Goal: Task Accomplishment & Management: Manage account settings

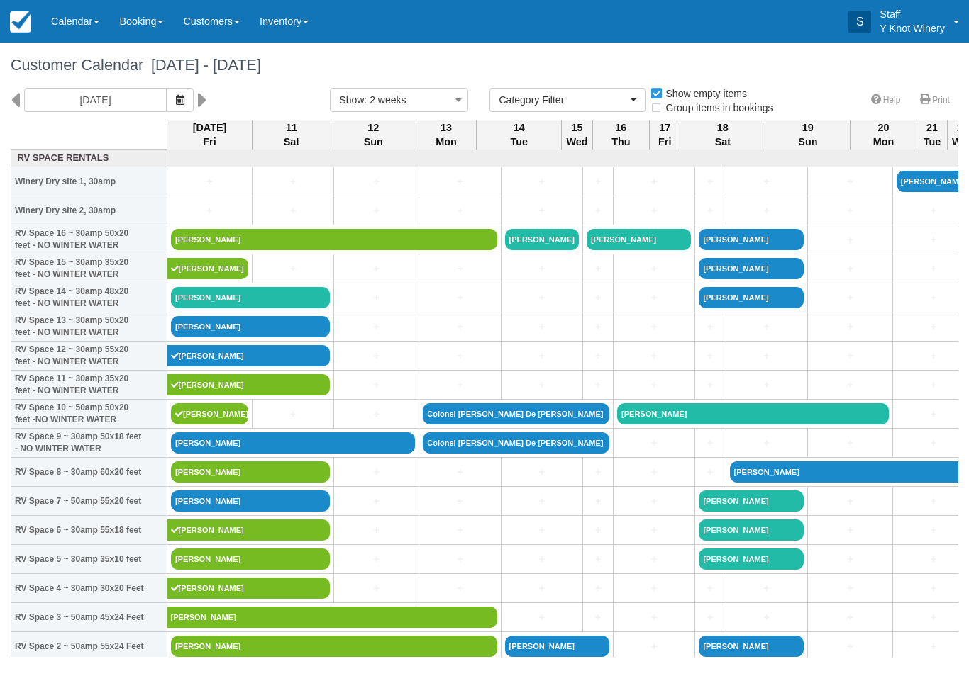
select select
click at [176, 103] on icon "button" at bounding box center [180, 100] width 9 height 10
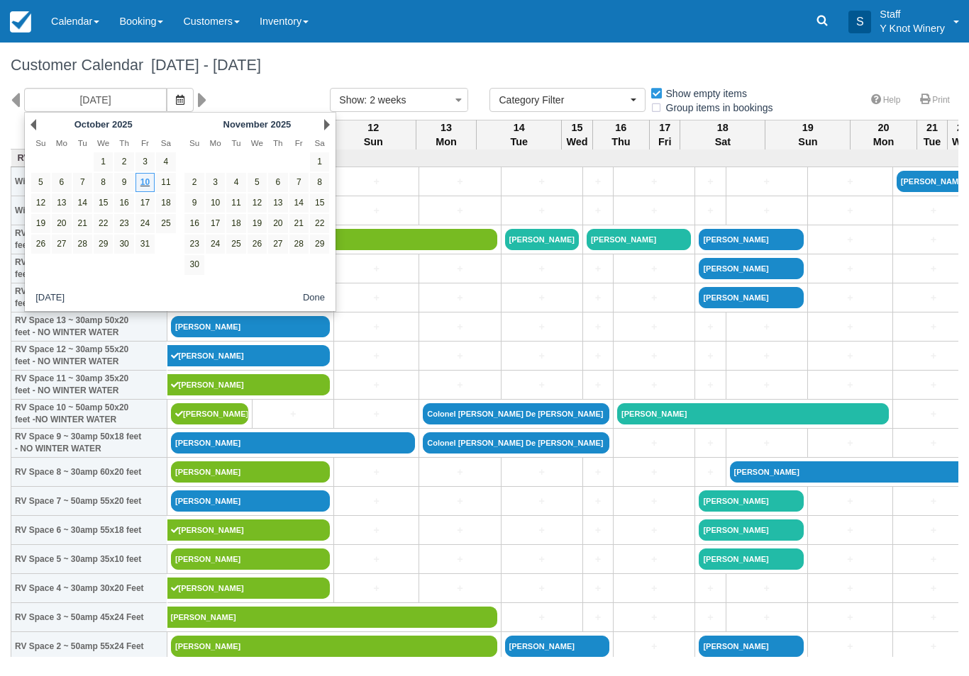
click at [66, 203] on link "13" at bounding box center [61, 203] width 19 height 19
type input "[DATE]"
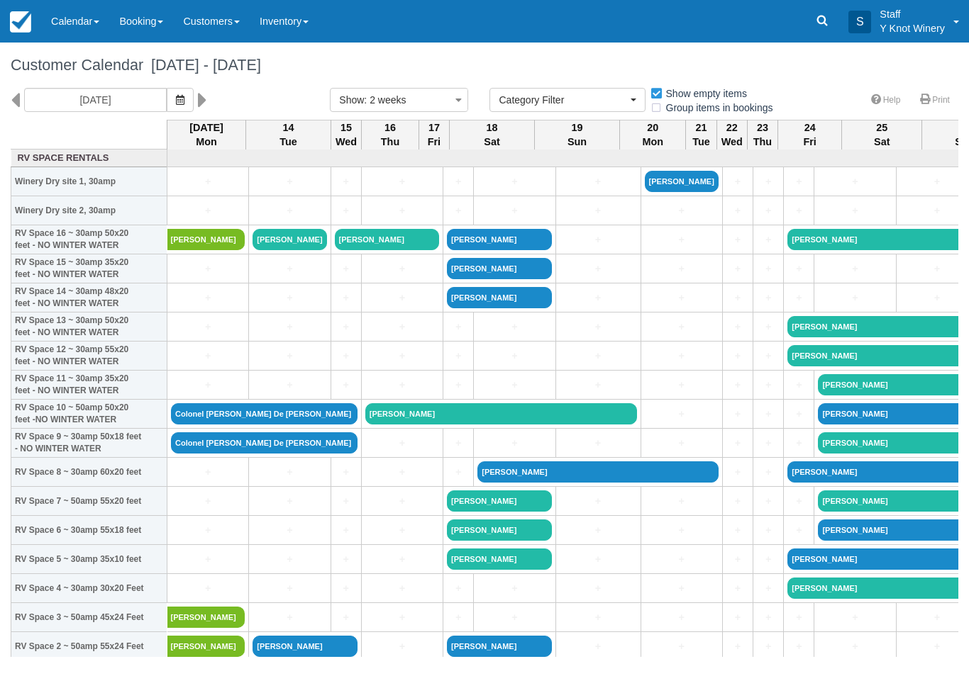
click at [313, 425] on link "Colonel [PERSON_NAME] De [PERSON_NAME]" at bounding box center [264, 413] width 186 height 21
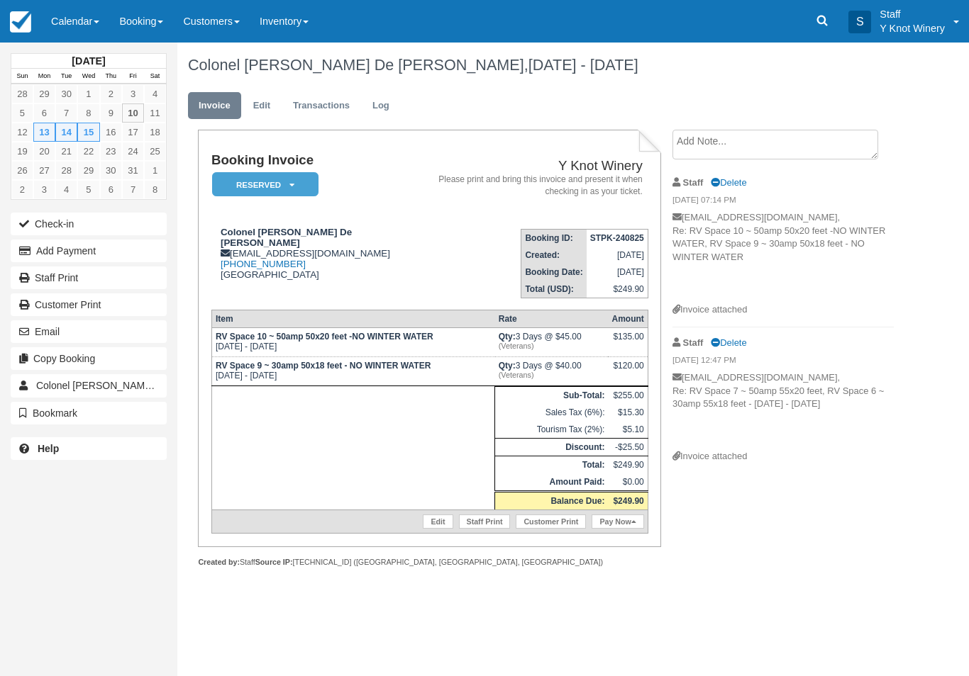
click at [286, 177] on em "Reserved" at bounding box center [265, 184] width 106 height 25
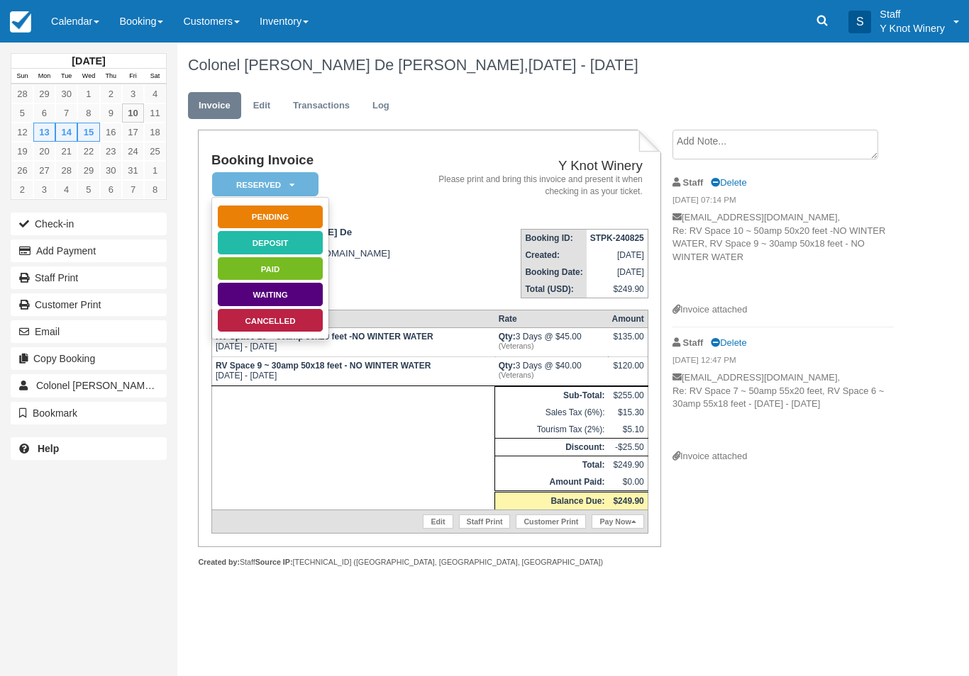
click at [307, 319] on link "Cancelled" at bounding box center [270, 320] width 106 height 25
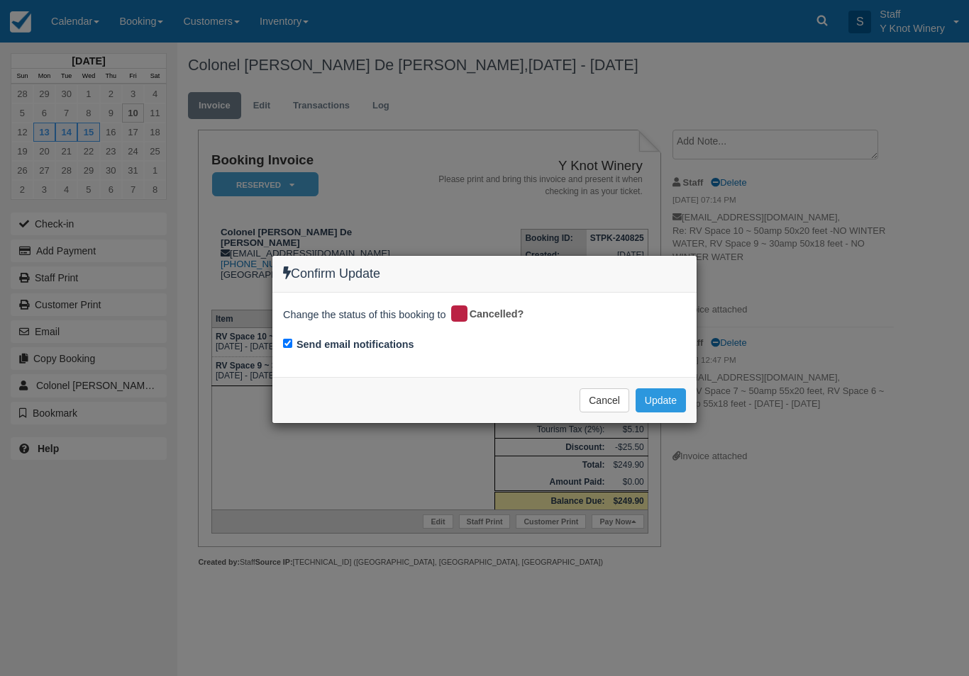
click at [662, 393] on button "Update" at bounding box center [660, 401] width 50 height 24
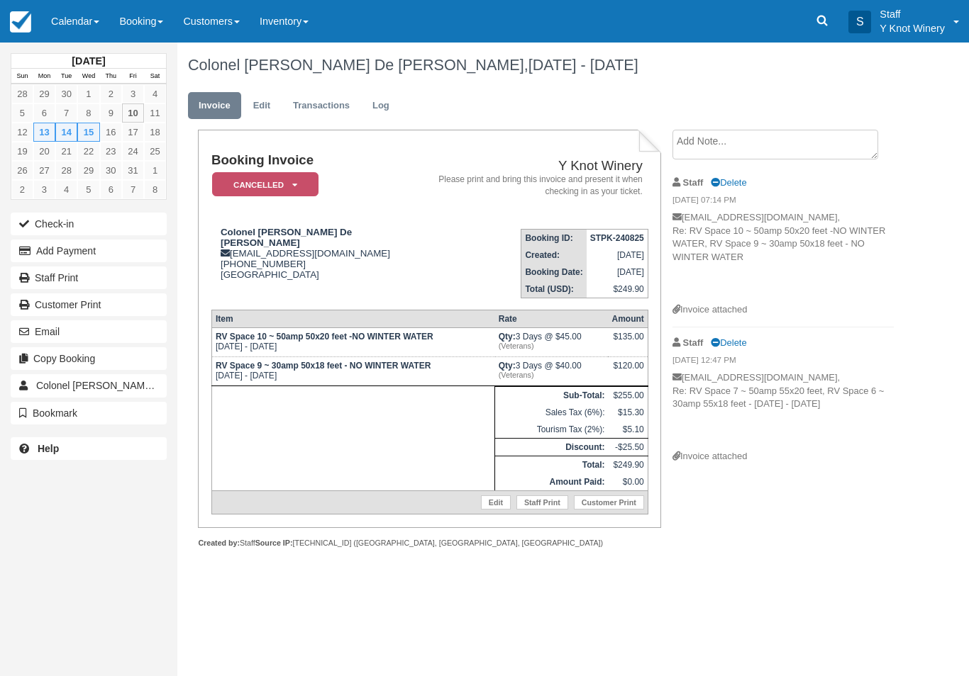
click at [80, 31] on link "Calendar" at bounding box center [75, 21] width 68 height 43
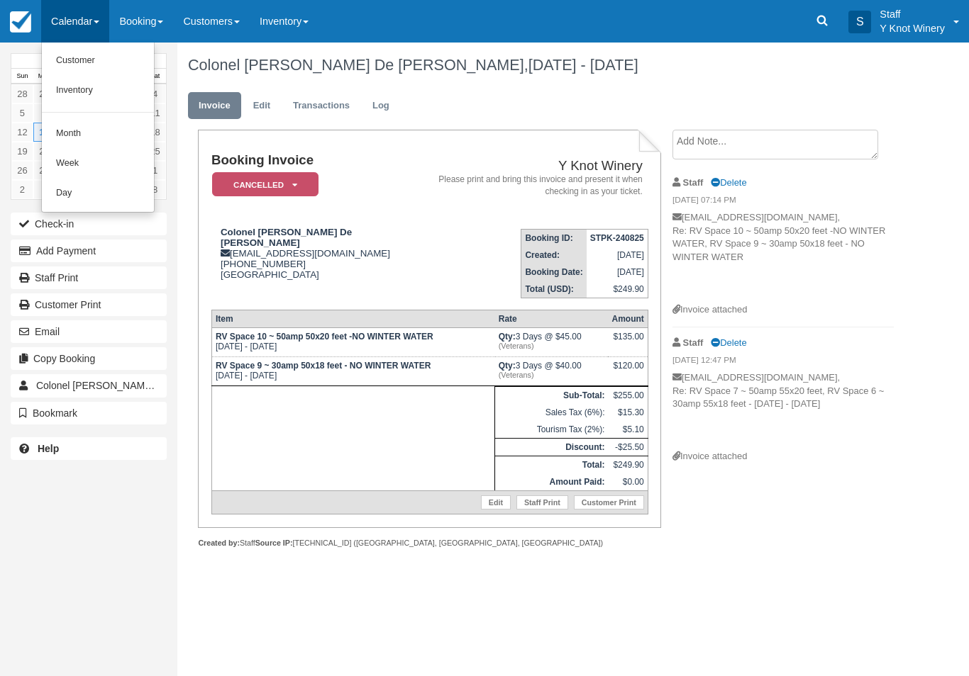
click at [108, 63] on link "Customer" at bounding box center [98, 61] width 112 height 30
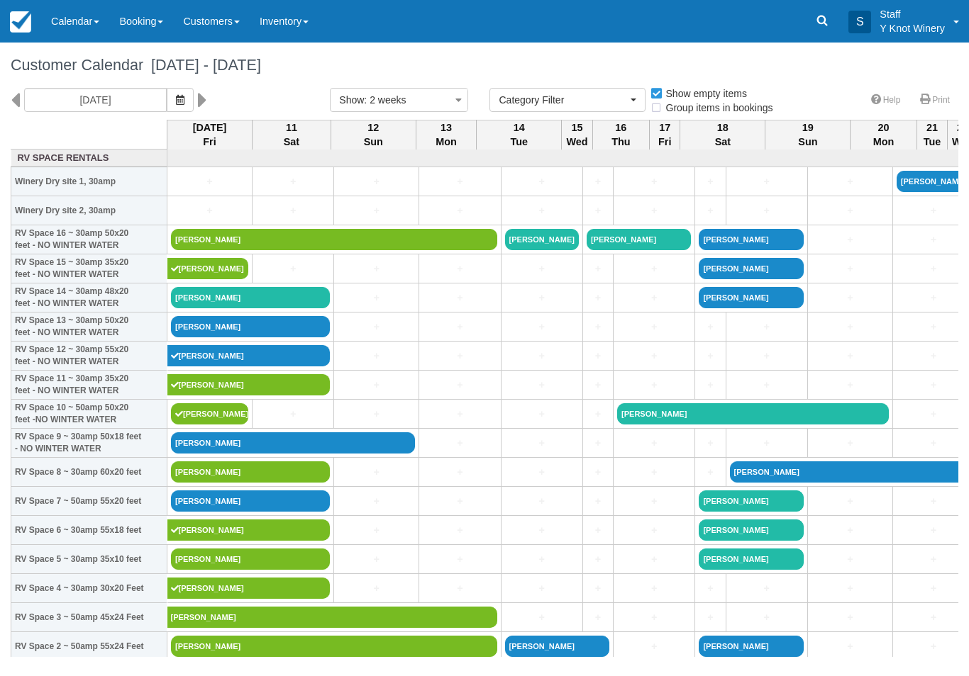
select select
